Goal: Transaction & Acquisition: Book appointment/travel/reservation

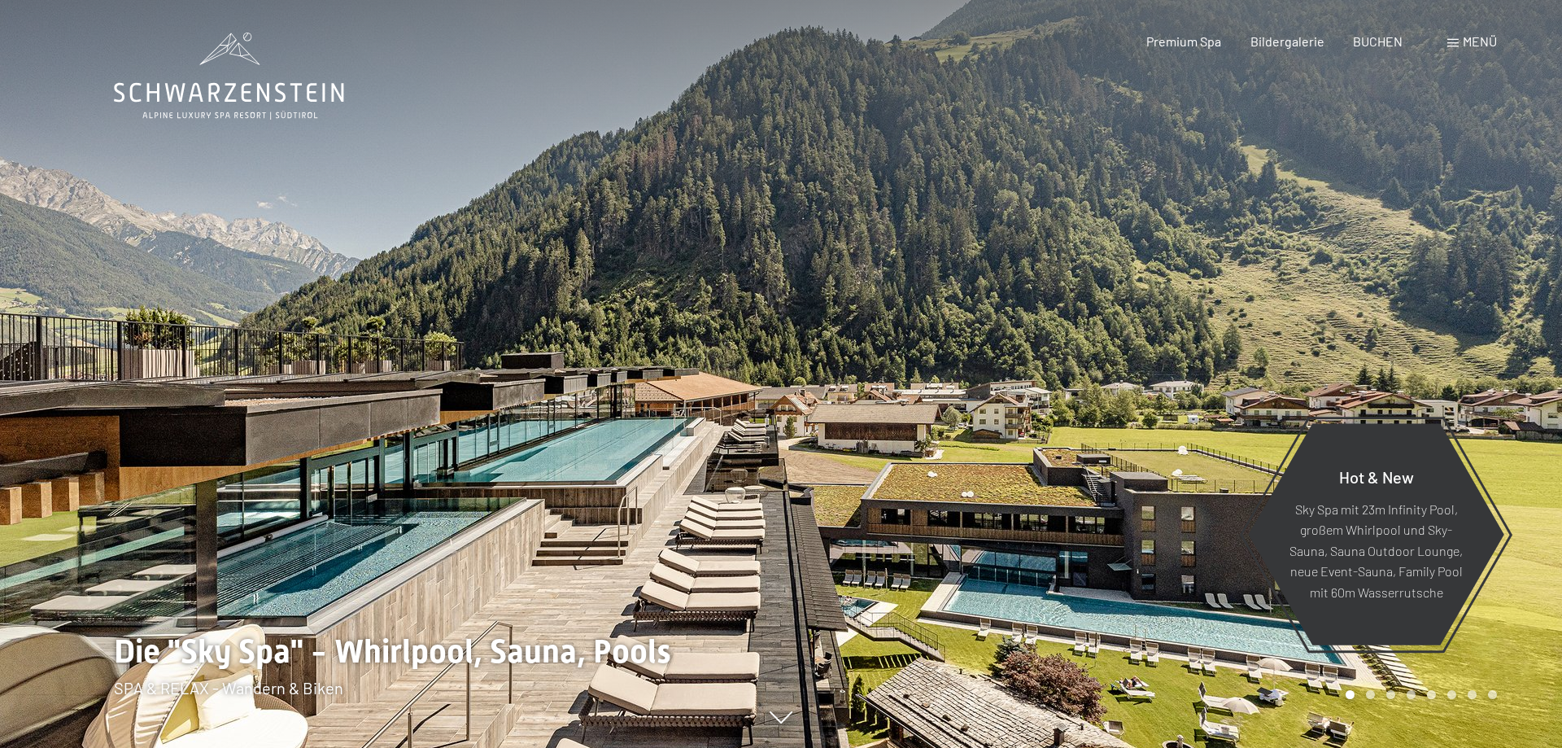
click at [1368, 37] on span "BUCHEN" at bounding box center [1378, 40] width 50 height 15
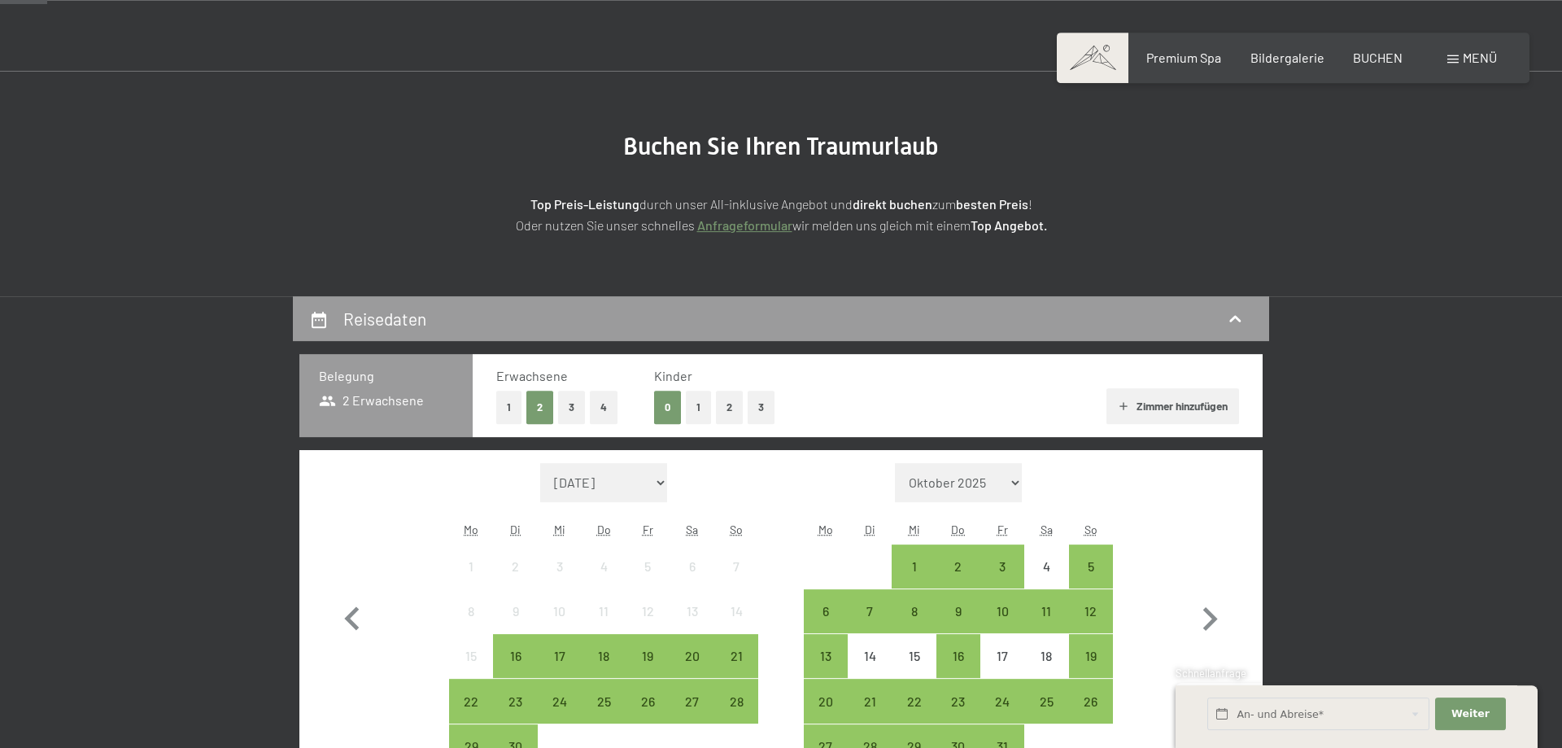
scroll to position [166, 0]
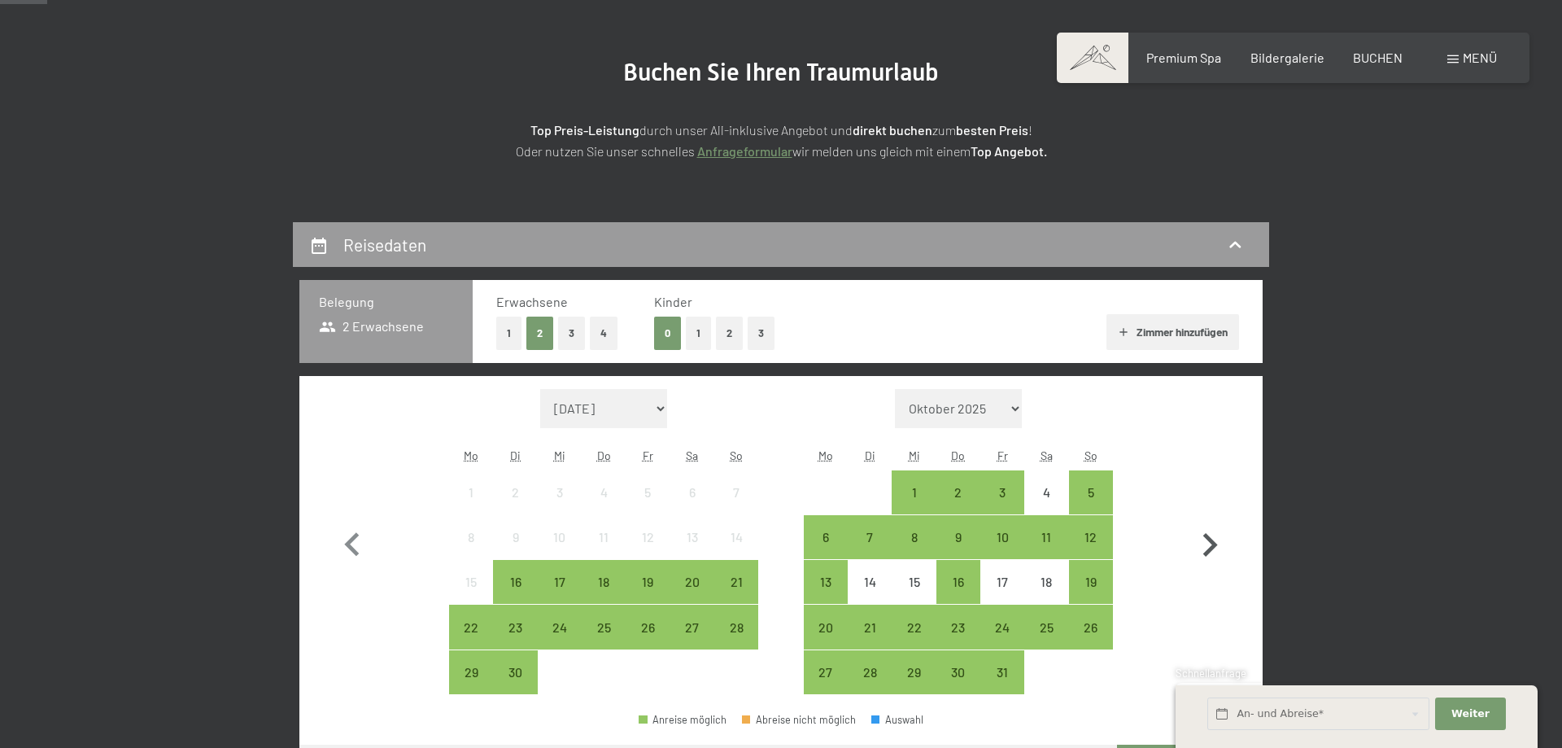
click at [1212, 546] on icon "button" at bounding box center [1210, 545] width 15 height 24
select select "[DATE]"
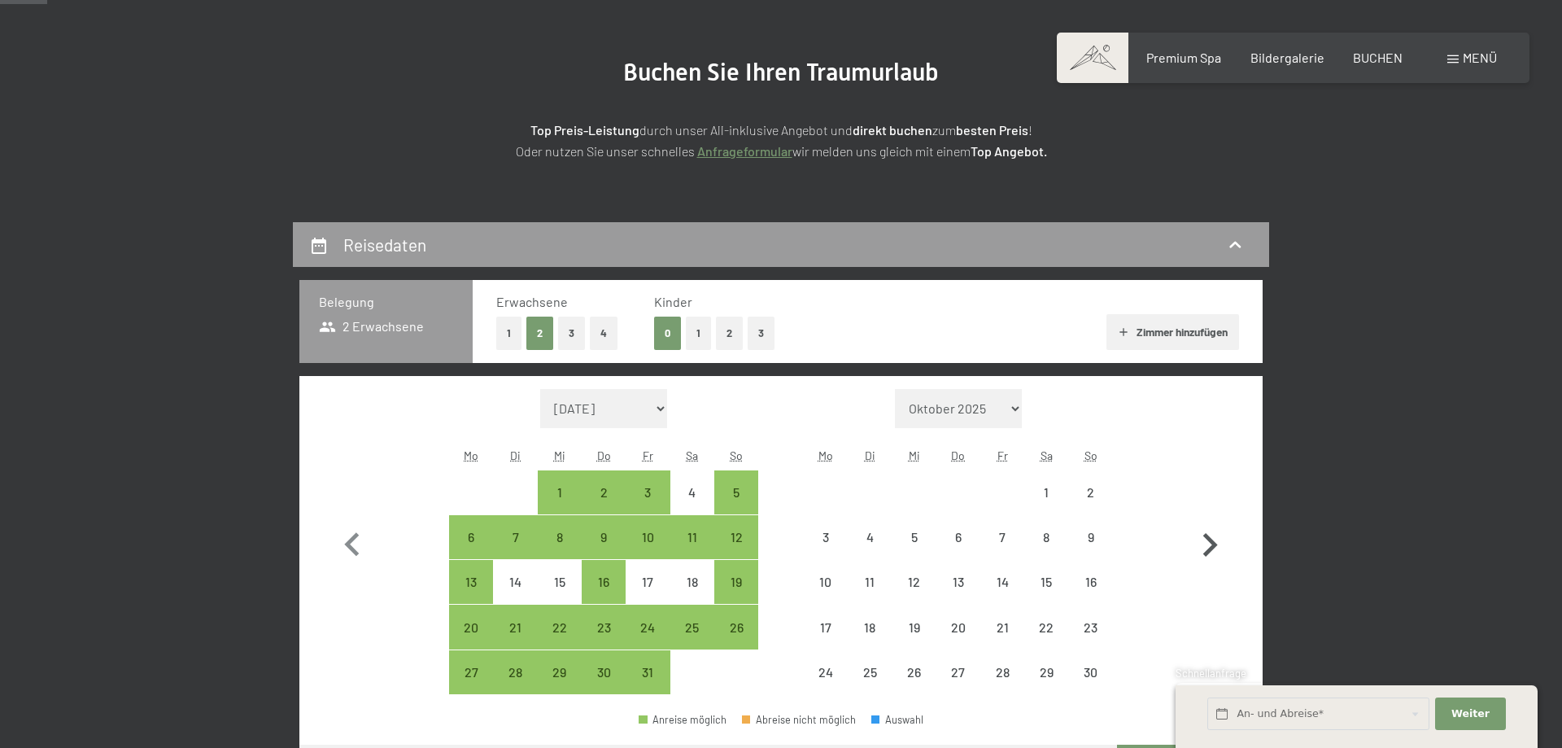
click at [1212, 546] on icon "button" at bounding box center [1210, 545] width 15 height 24
select select "[DATE]"
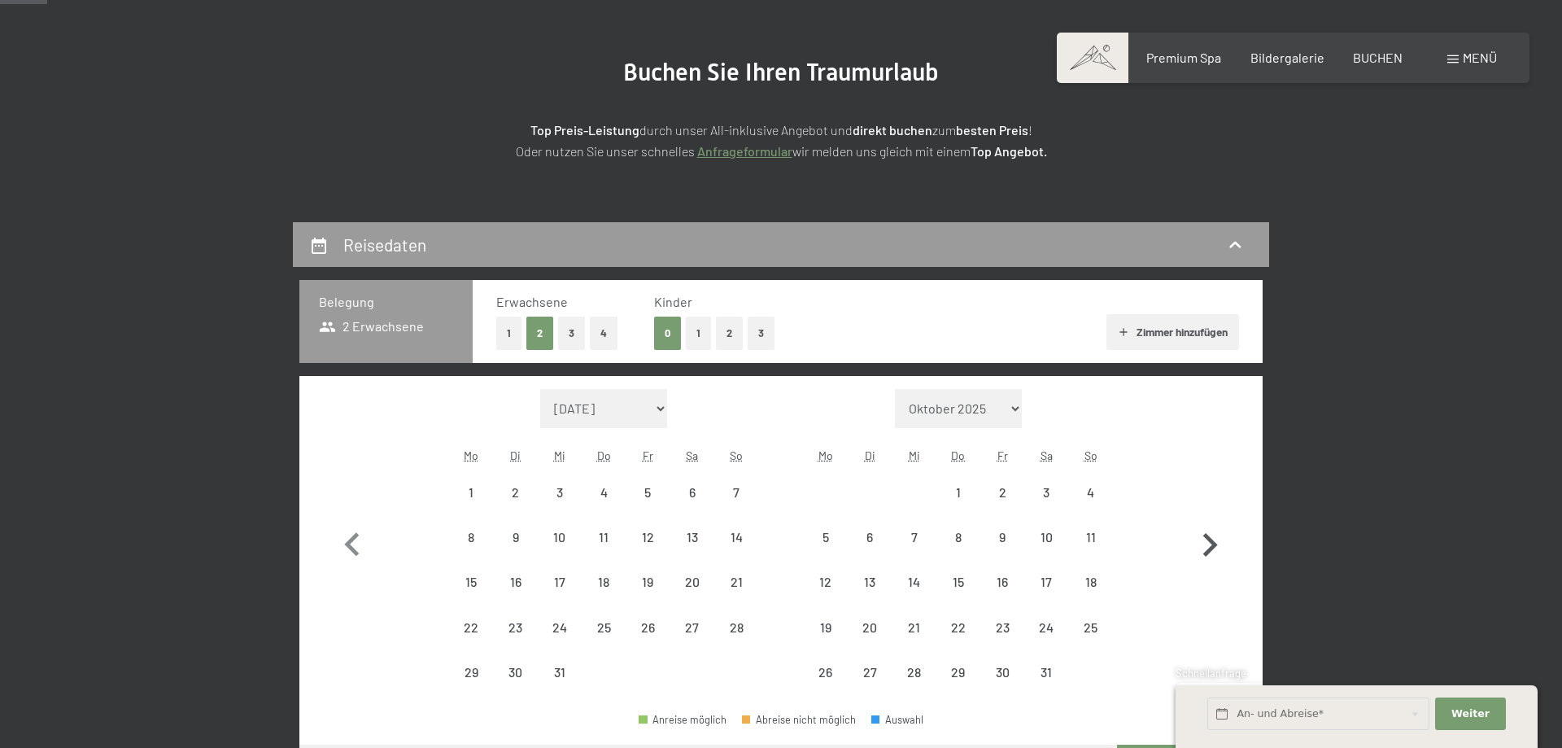
select select "[DATE]"
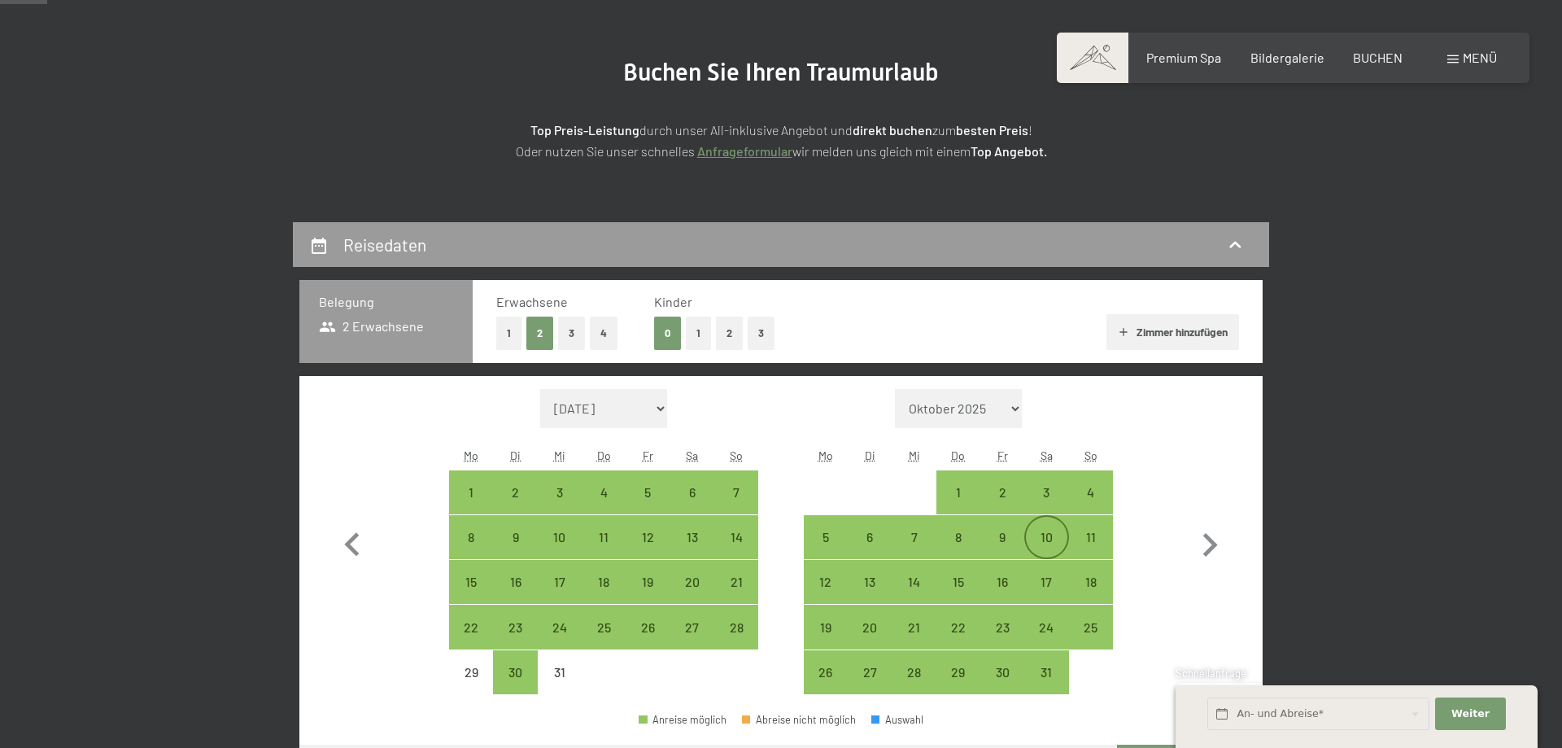
click at [1043, 539] on div "10" at bounding box center [1046, 550] width 41 height 41
select select "[DATE]"
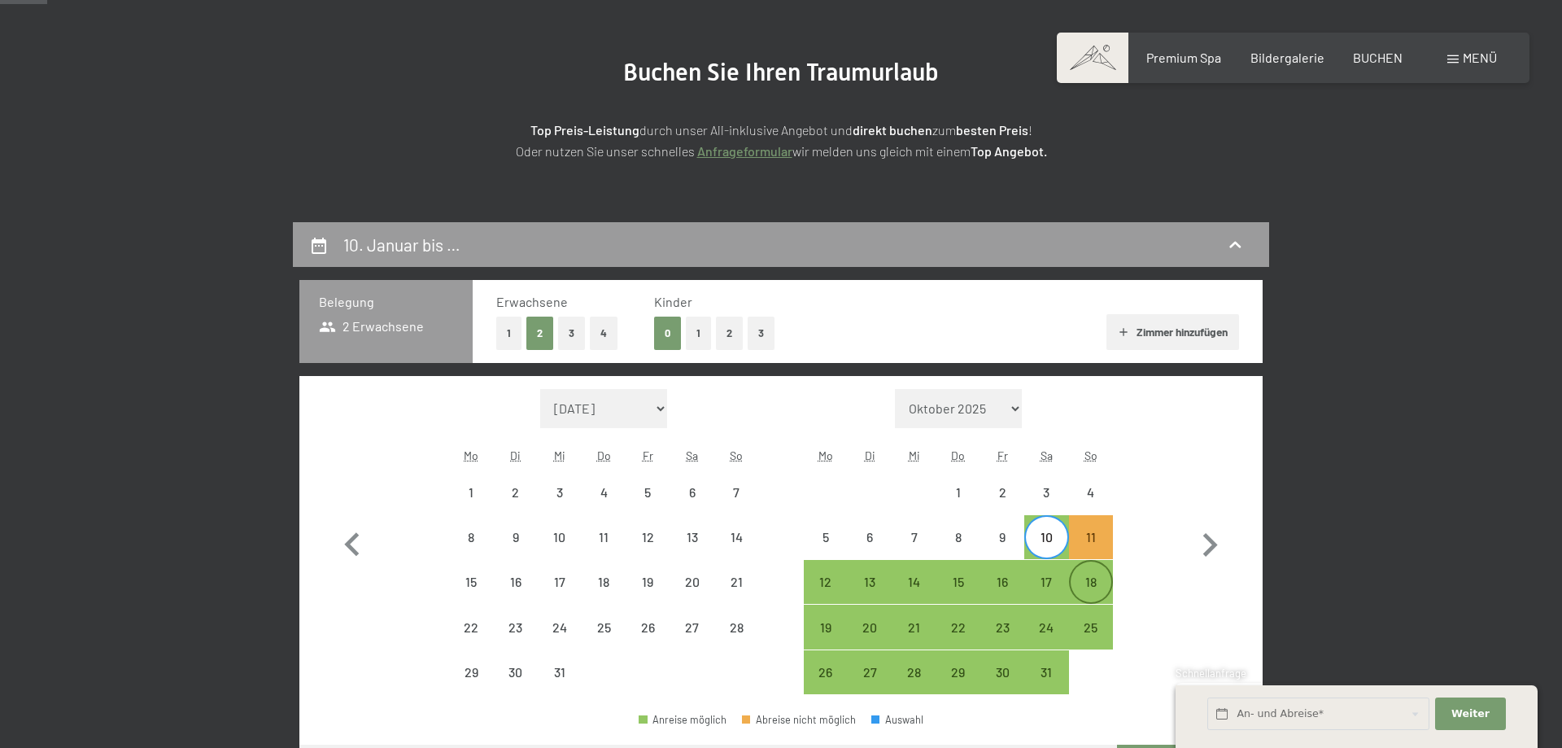
click at [1085, 583] on div "18" at bounding box center [1091, 595] width 41 height 41
select select "[DATE]"
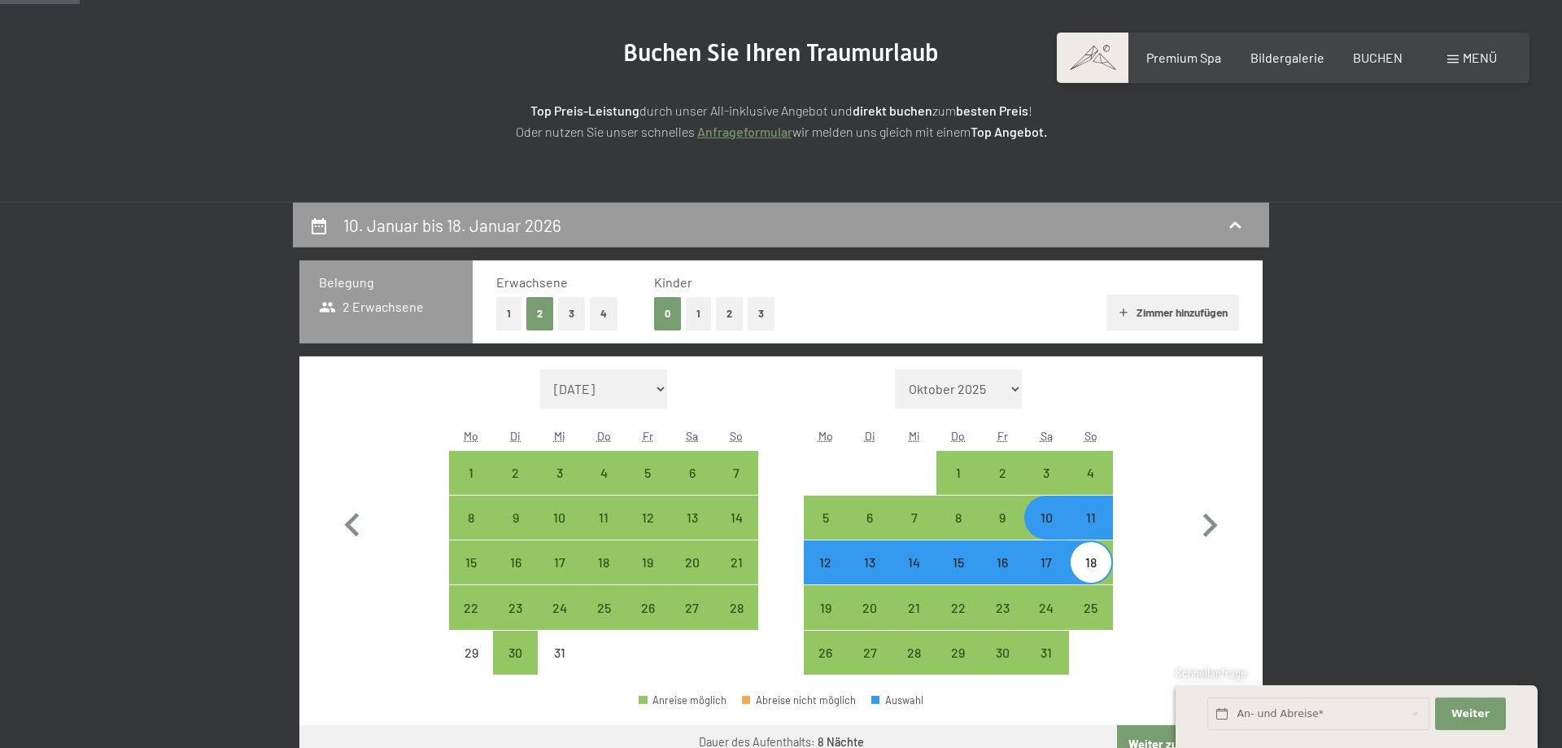
scroll to position [455, 0]
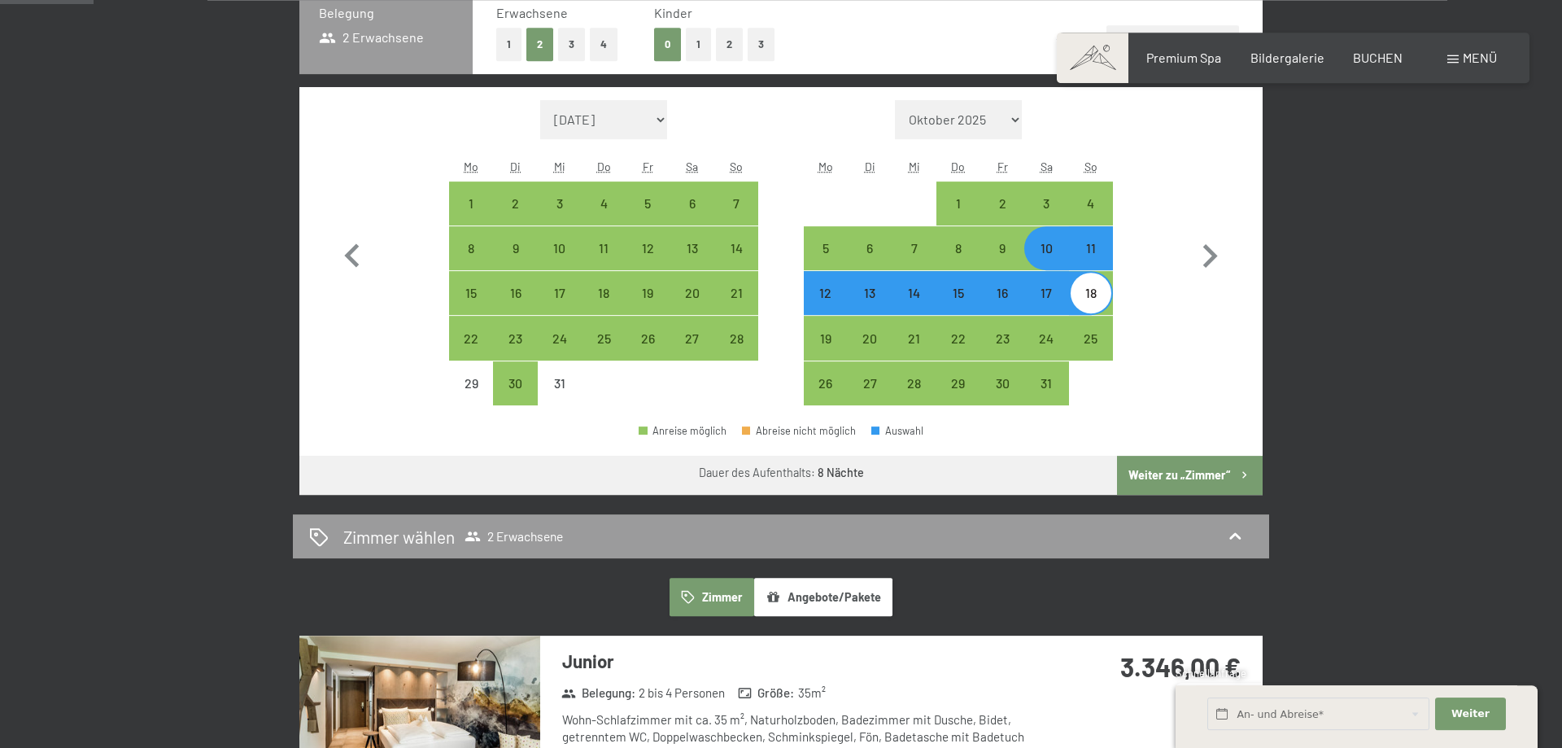
click at [1167, 471] on button "Weiter zu „Zimmer“" at bounding box center [1190, 475] width 146 height 39
select select "[DATE]"
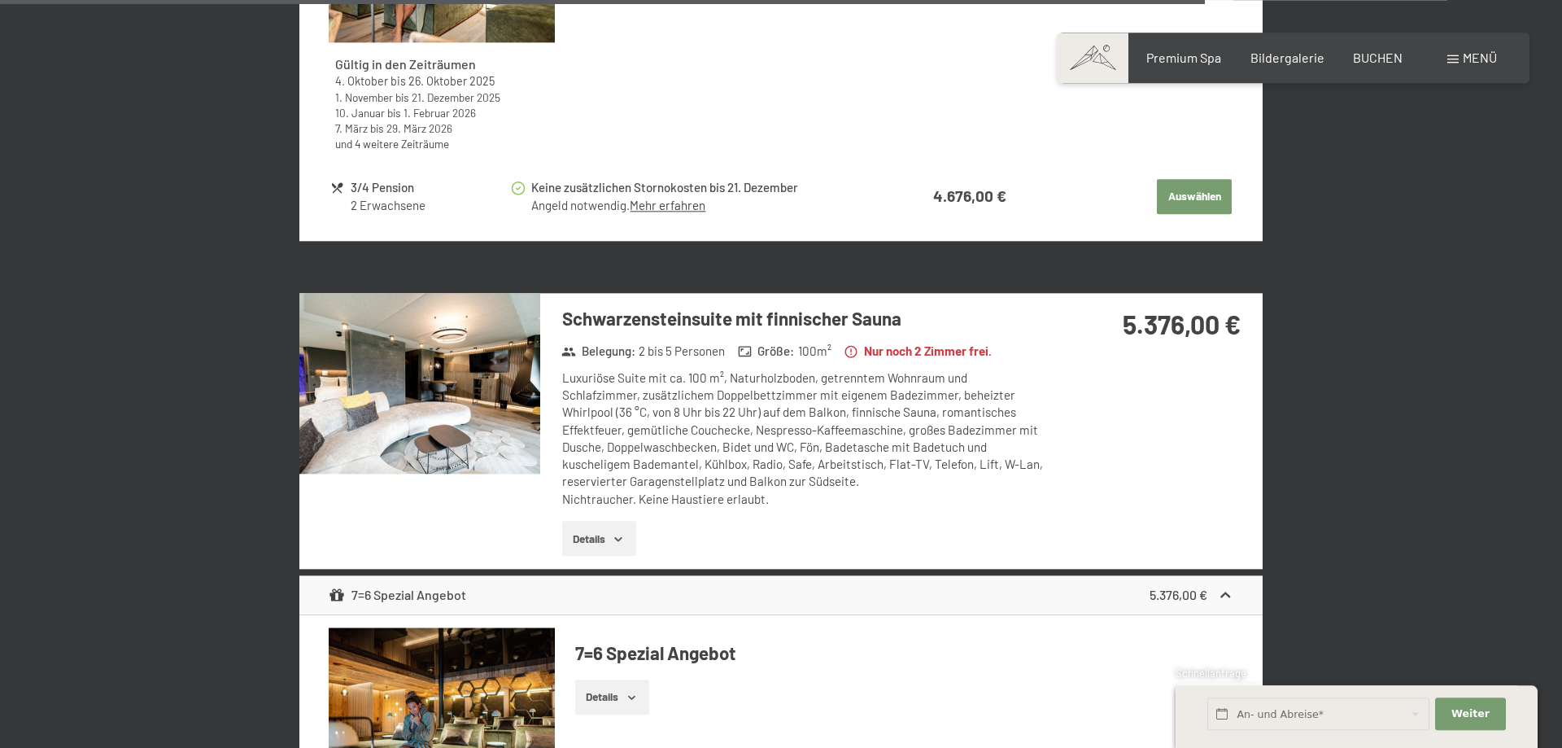
scroll to position [5517, 0]
